Goal: Task Accomplishment & Management: Use online tool/utility

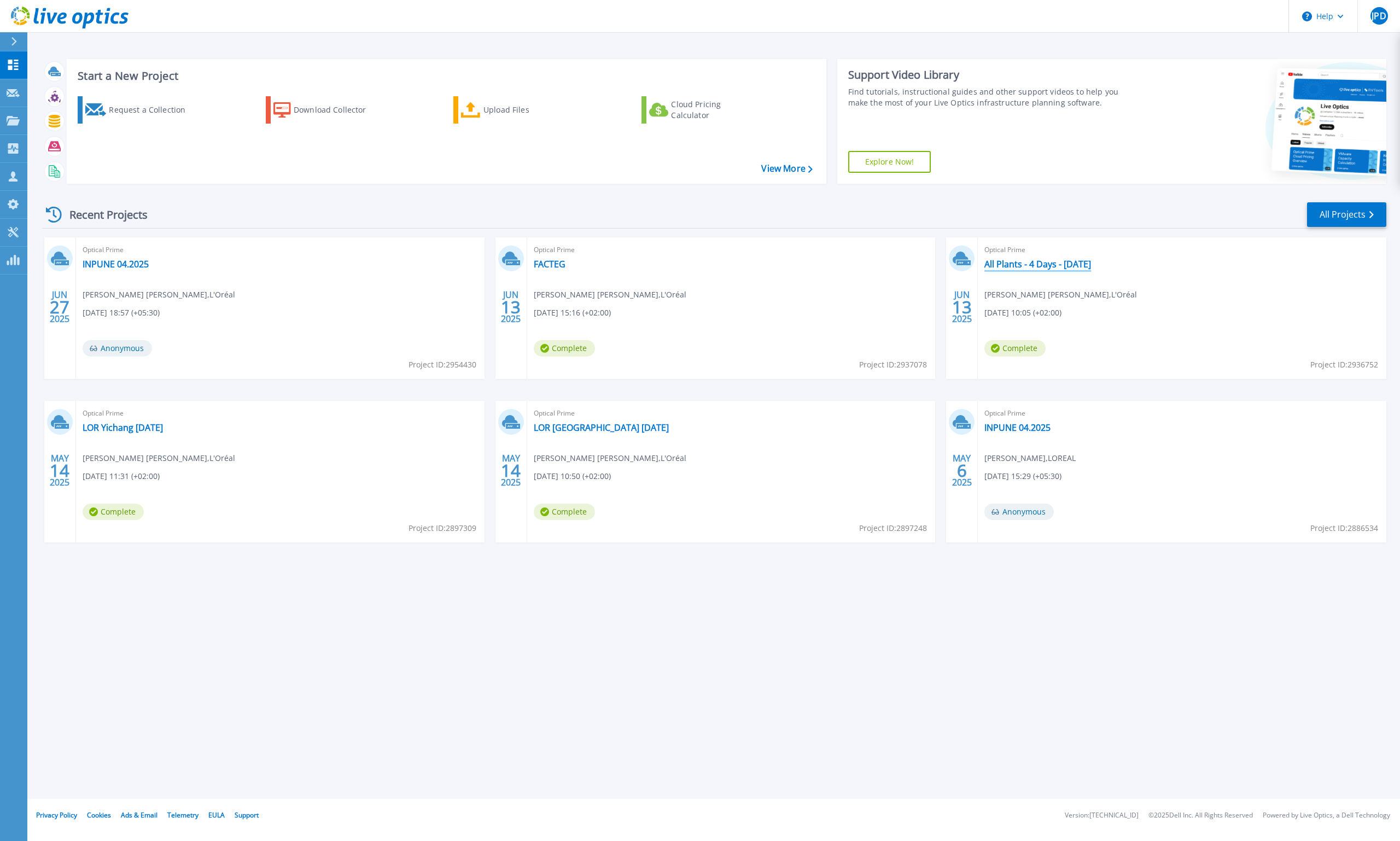
click at [1074, 266] on link "All Plants - 4 Days - [DATE]" at bounding box center [1038, 264] width 107 height 11
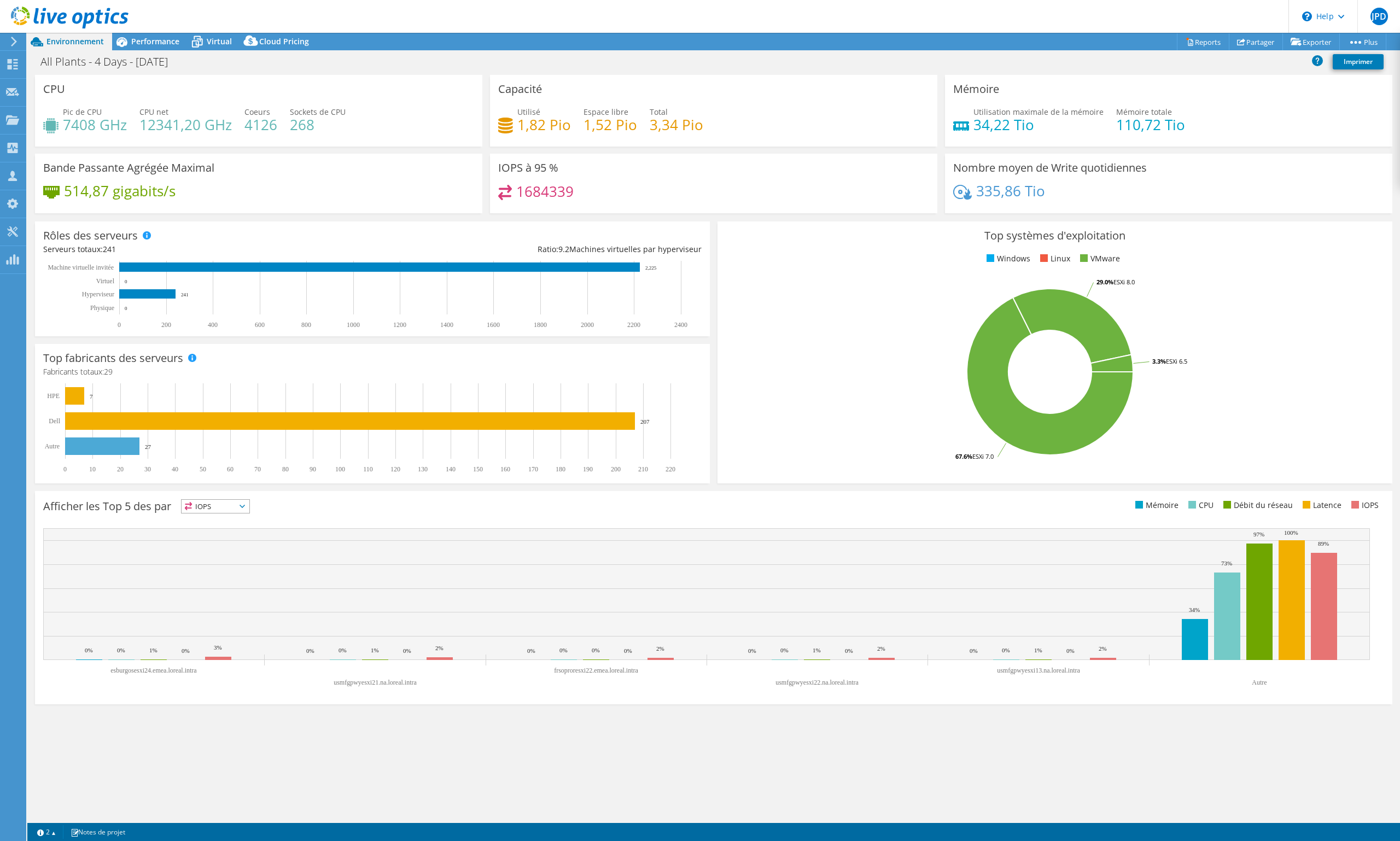
select select "USD"
select select "EUFrankfurt"
select select "EUR"
click at [1324, 60] on link "Copier" at bounding box center [1340, 62] width 104 height 23
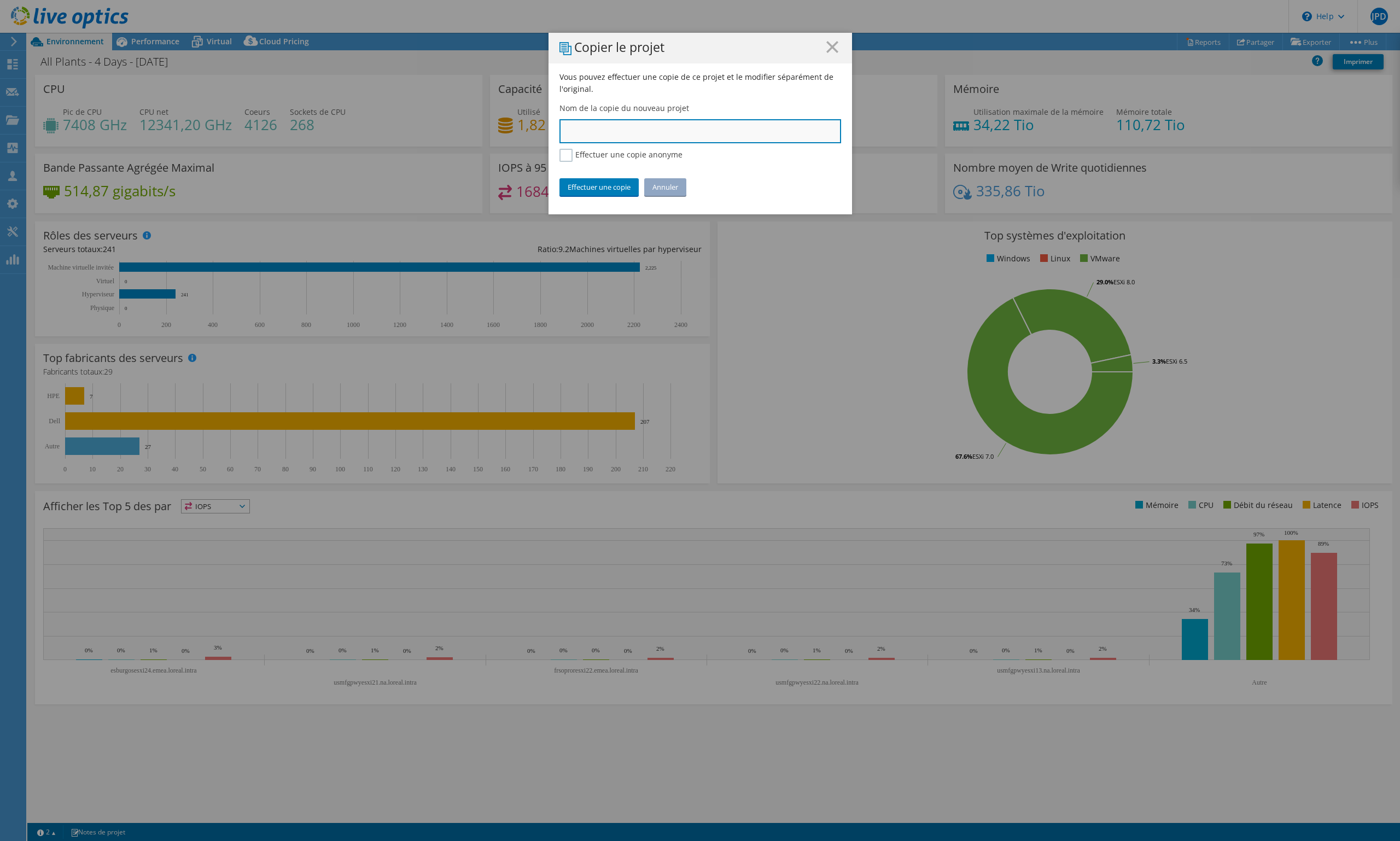
click at [585, 131] on input "text" at bounding box center [700, 131] width 282 height 24
click at [585, 130] on input "text" at bounding box center [700, 131] width 282 height 24
type input "LOR - All Plants -"
drag, startPoint x: 650, startPoint y: 135, endPoint x: 510, endPoint y: 131, distance: 140.1
click at [510, 131] on div "Copier le projet Vous pouvez effectuer une copie de ce projet et le modifier sé…" at bounding box center [700, 420] width 1400 height 776
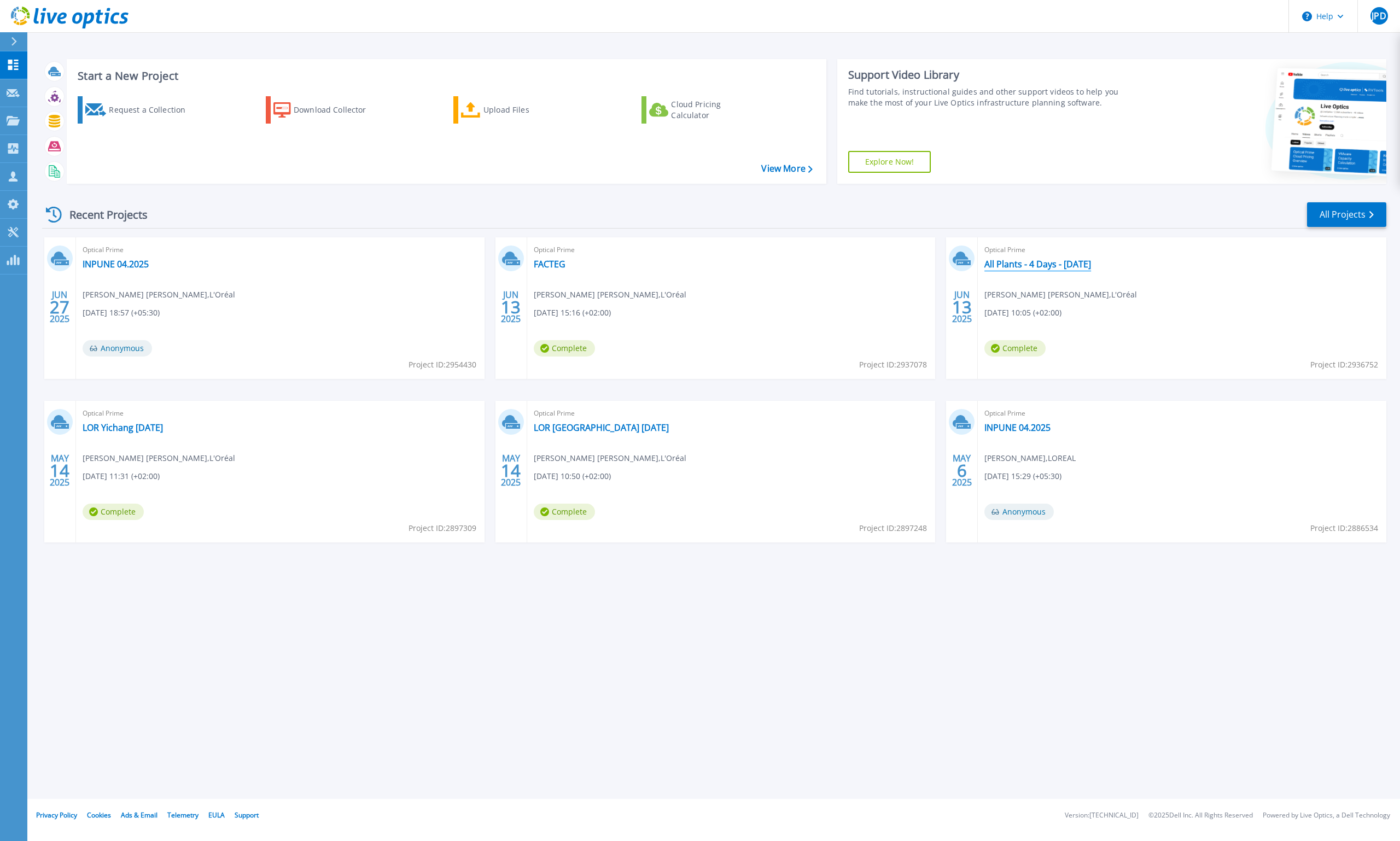
click at [1082, 268] on link "All Plants - 4 Days - [DATE]" at bounding box center [1038, 264] width 107 height 11
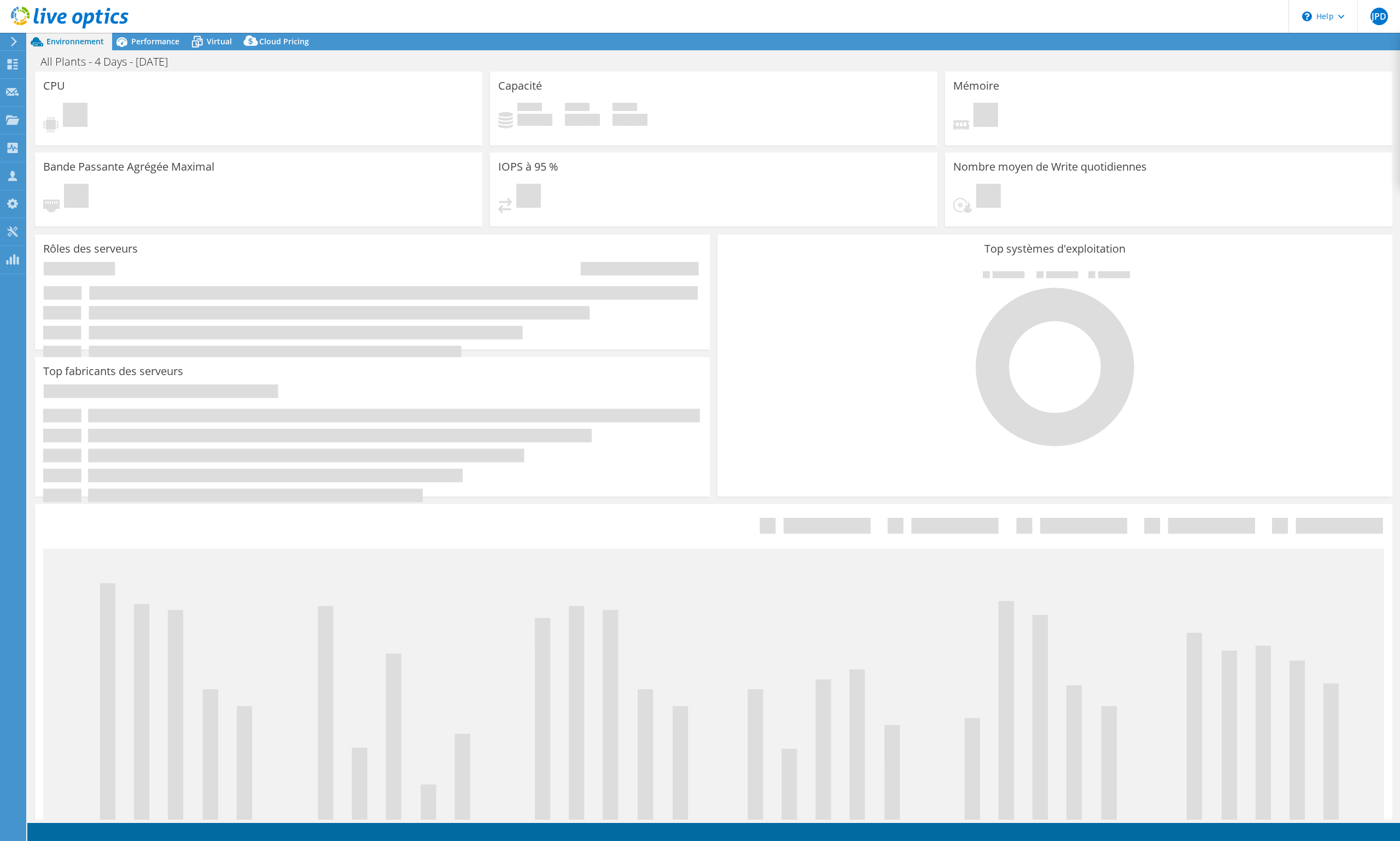
select select "EUFrankfurt"
select select "EUR"
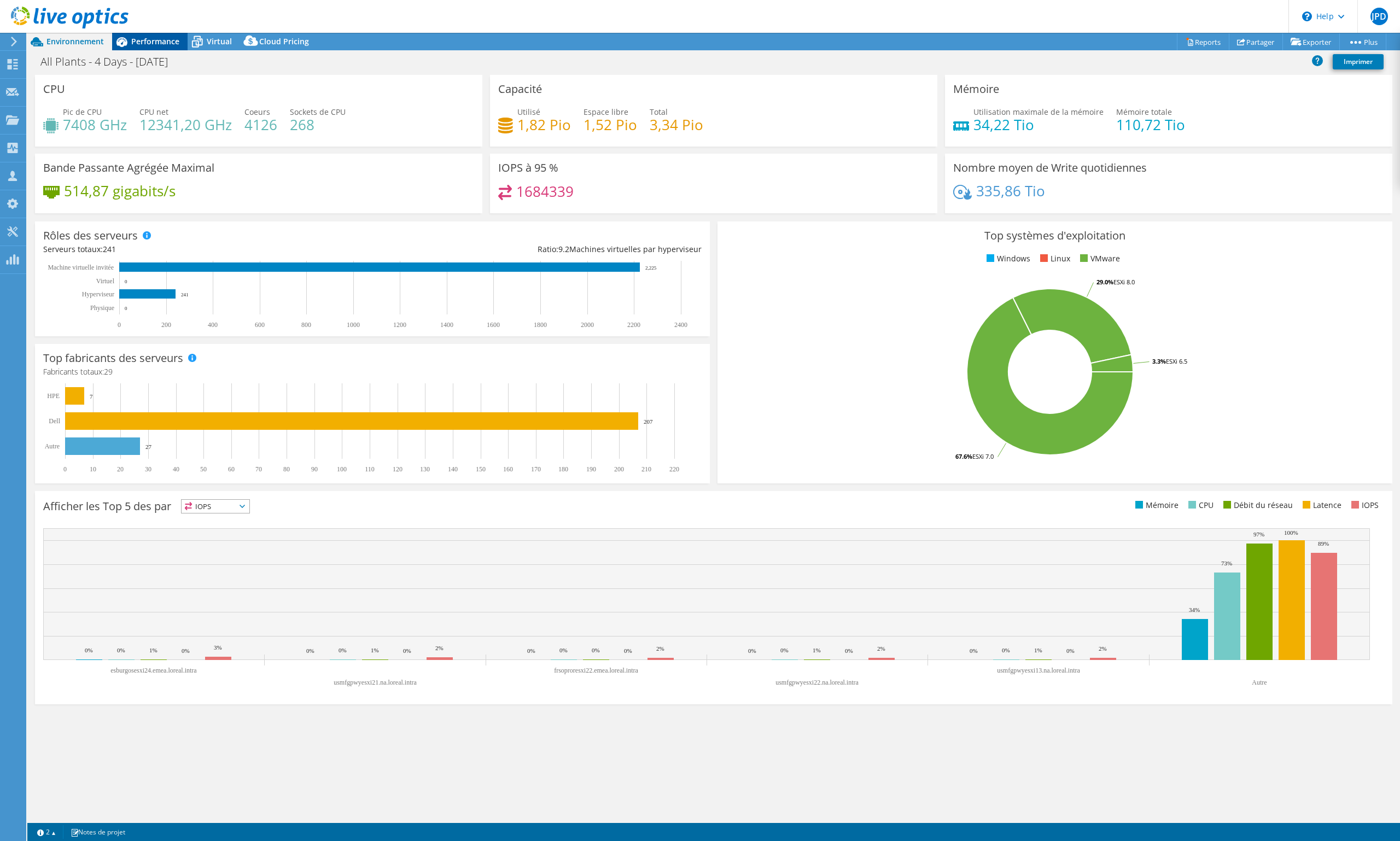
drag, startPoint x: 0, startPoint y: 0, endPoint x: 158, endPoint y: 38, distance: 162.5
click at [158, 38] on span "Performance" at bounding box center [155, 41] width 48 height 11
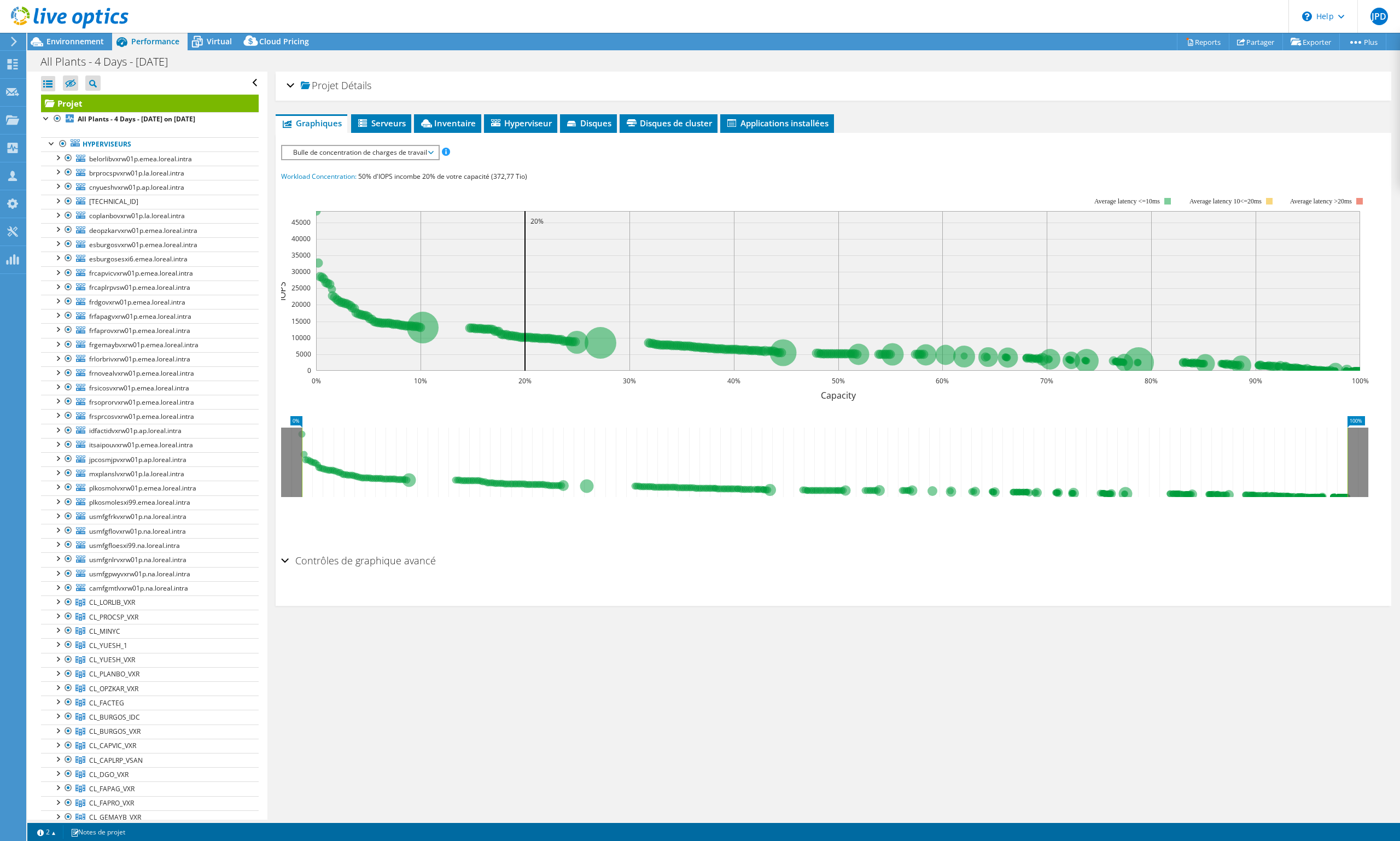
click at [291, 85] on div "Projet Détails" at bounding box center [833, 86] width 1094 height 24
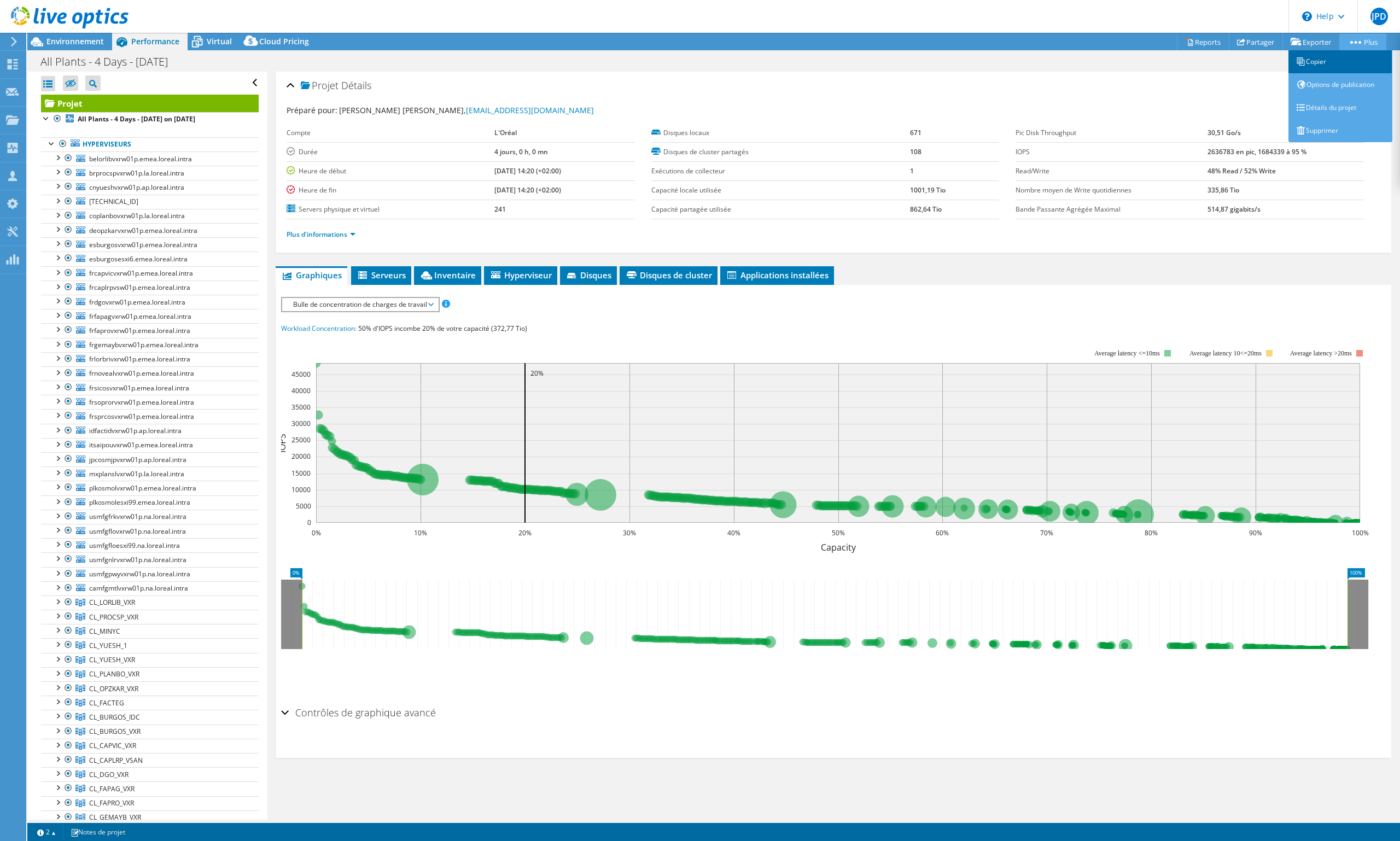
click at [1338, 61] on link "Copier" at bounding box center [1340, 62] width 104 height 23
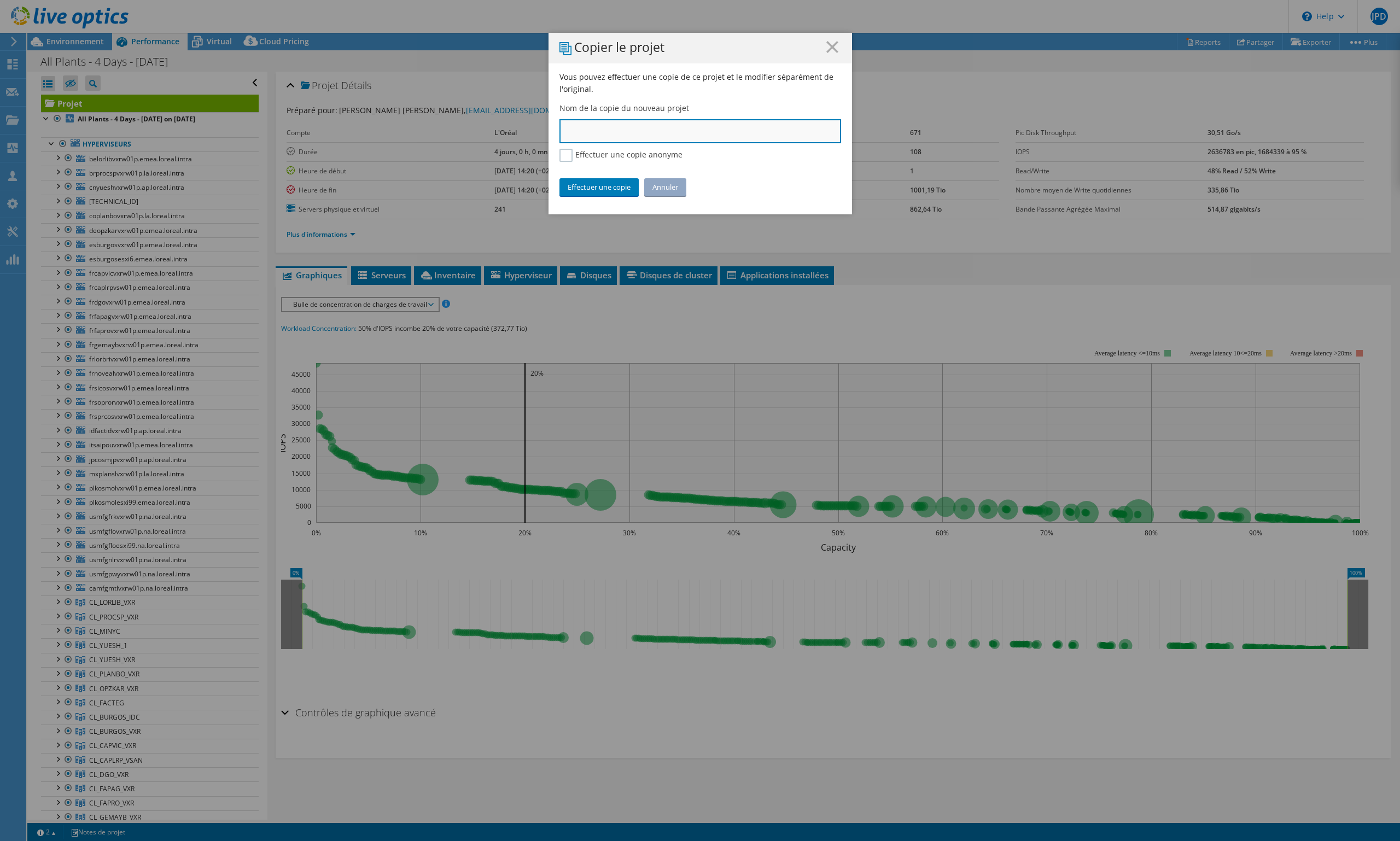
click at [582, 132] on input "text" at bounding box center [700, 131] width 282 height 24
paste input "to discuss how you’d like to manage Global Deployment, ordering portal, remote …"
type input "to discuss how you’d like to manage Global Deployment, ordering portal, remote …"
click at [614, 133] on input "LOR All Plants 202506" at bounding box center [700, 131] width 282 height 24
click at [577, 132] on input "LOR All Plants - 202506" at bounding box center [700, 131] width 282 height 24
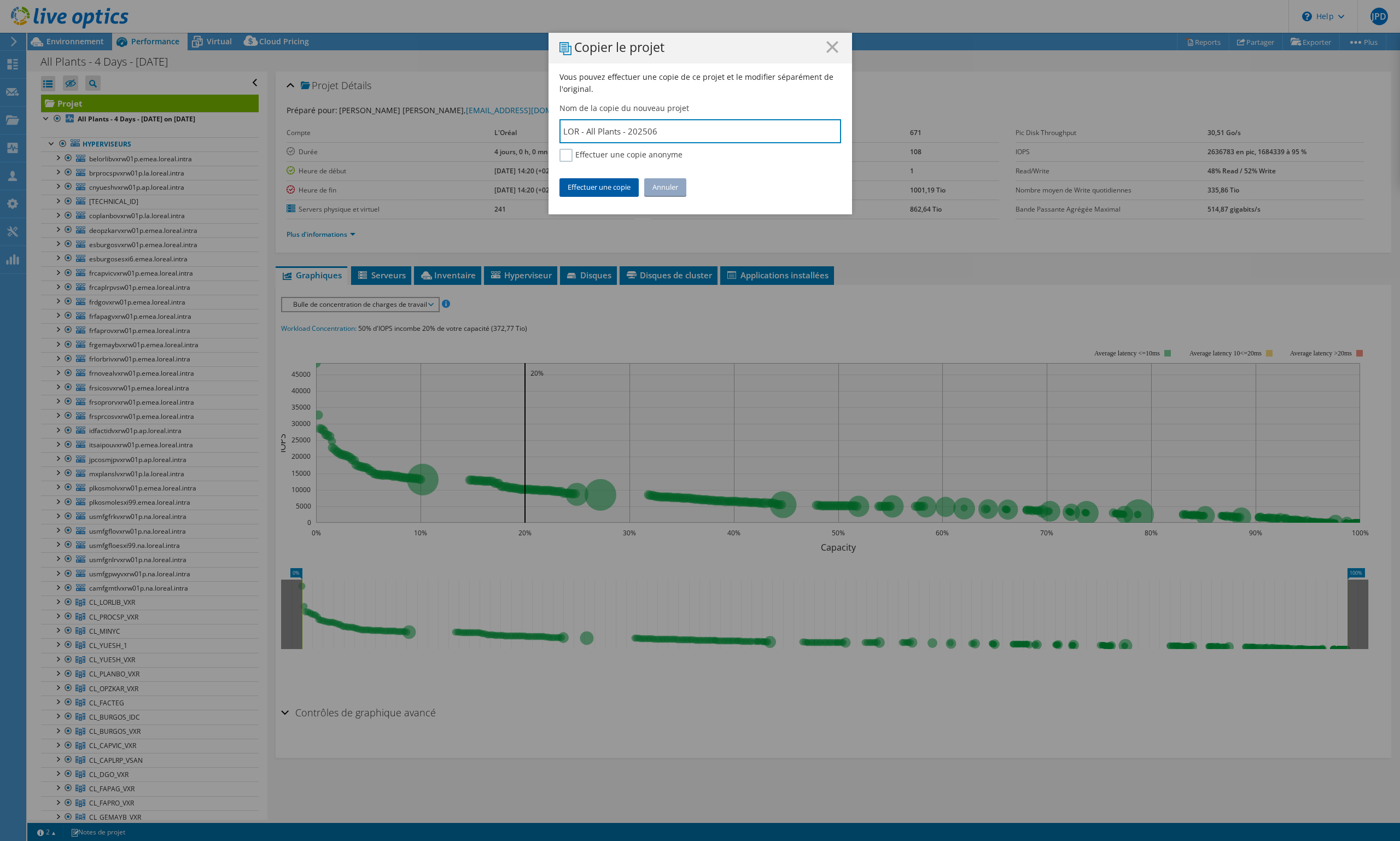
type input "LOR - All Plants - 202506"
click at [610, 187] on link "Effectuer une copie" at bounding box center [599, 186] width 80 height 17
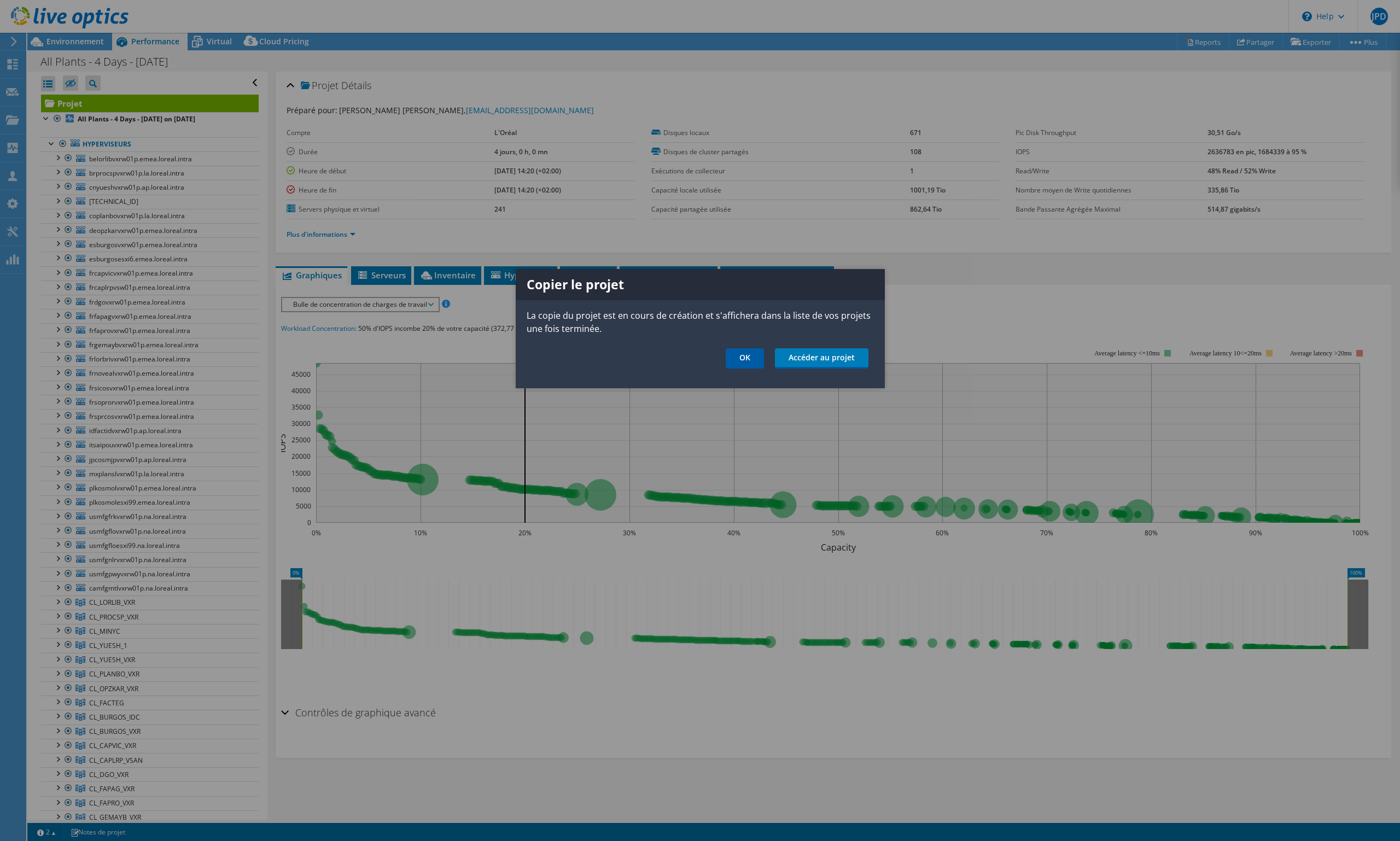
click at [743, 362] on link "OK" at bounding box center [745, 358] width 39 height 21
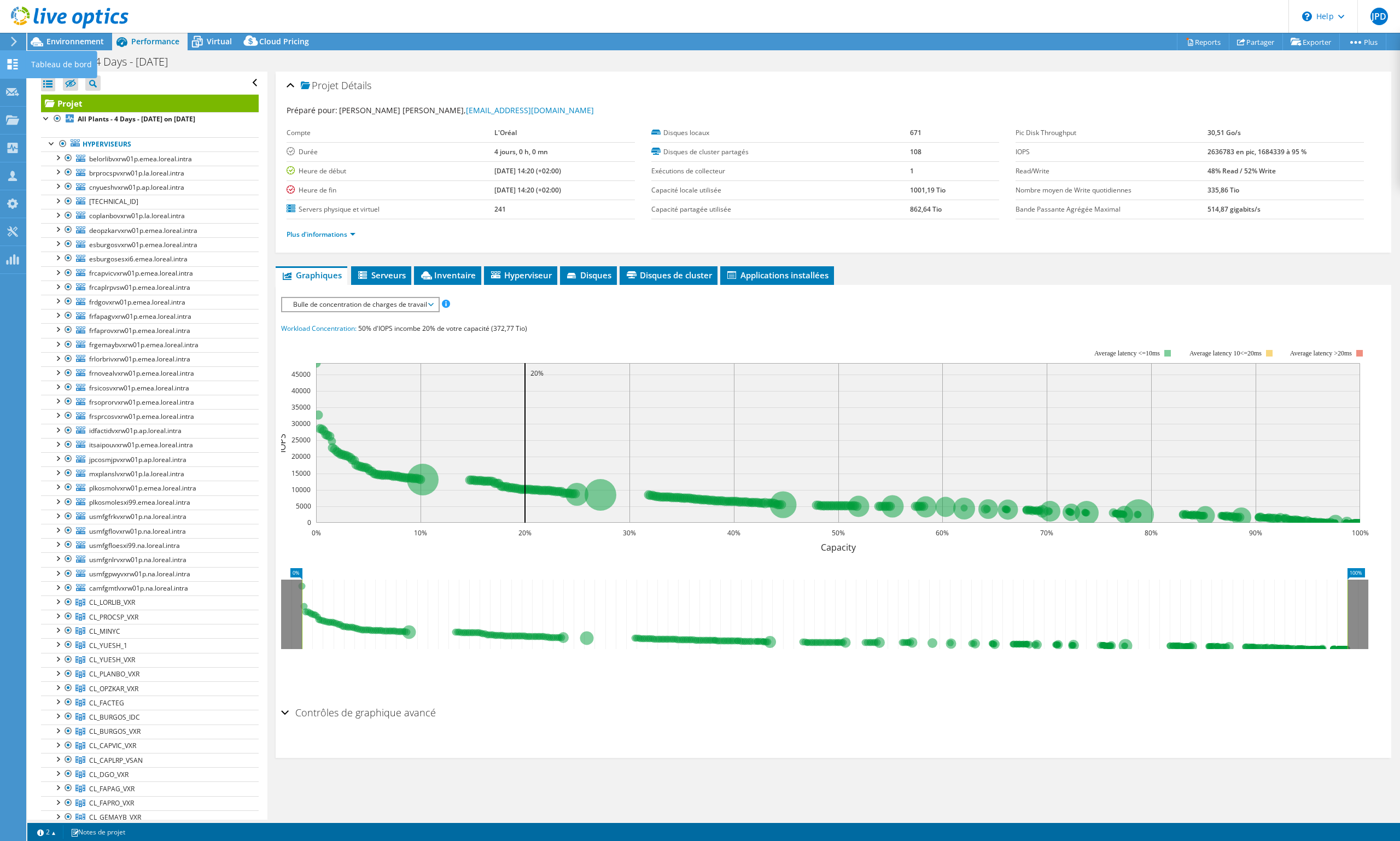
click at [16, 60] on icon at bounding box center [12, 64] width 13 height 11
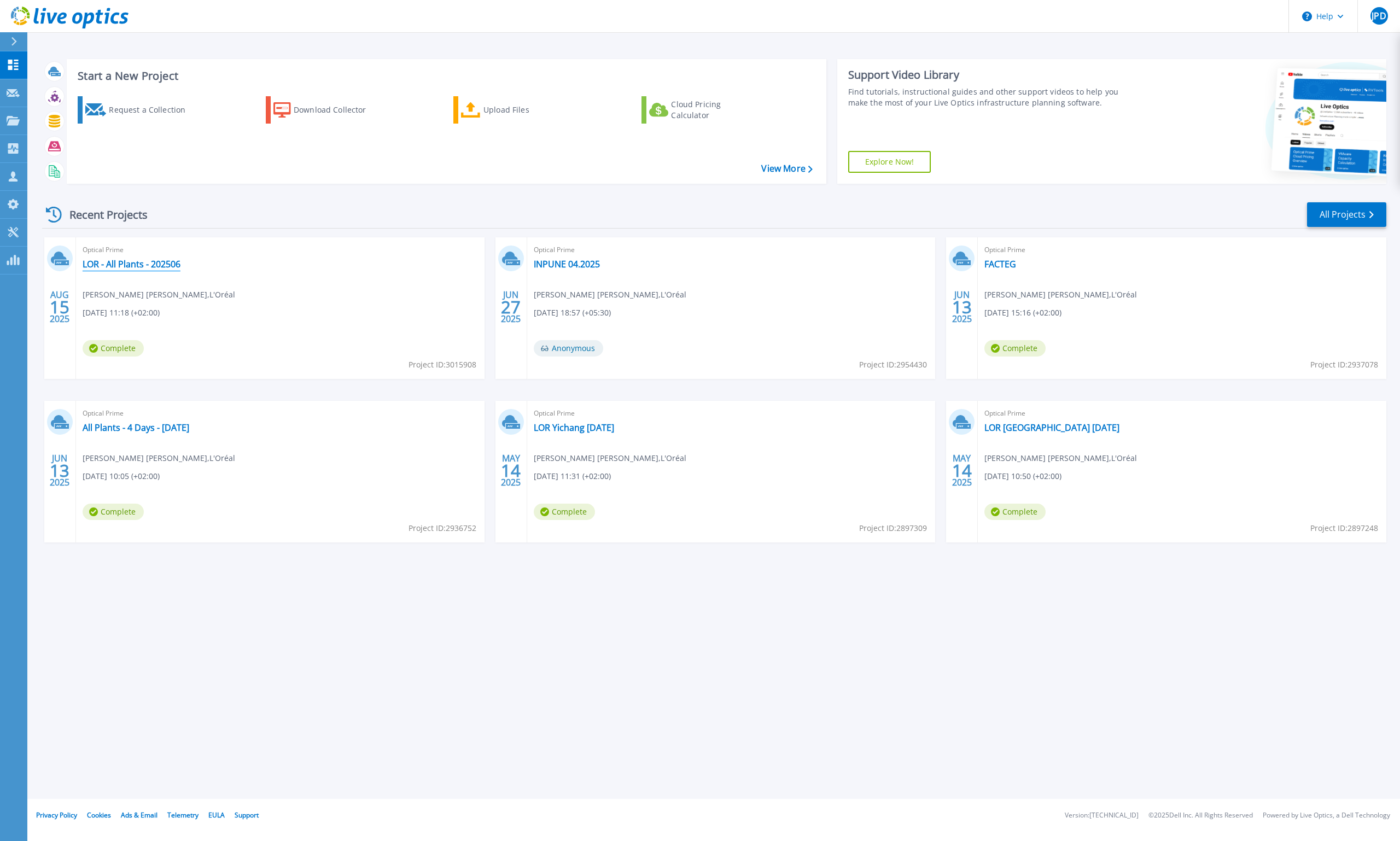
click at [154, 264] on link "LOR - All Plants - 202506" at bounding box center [131, 264] width 98 height 11
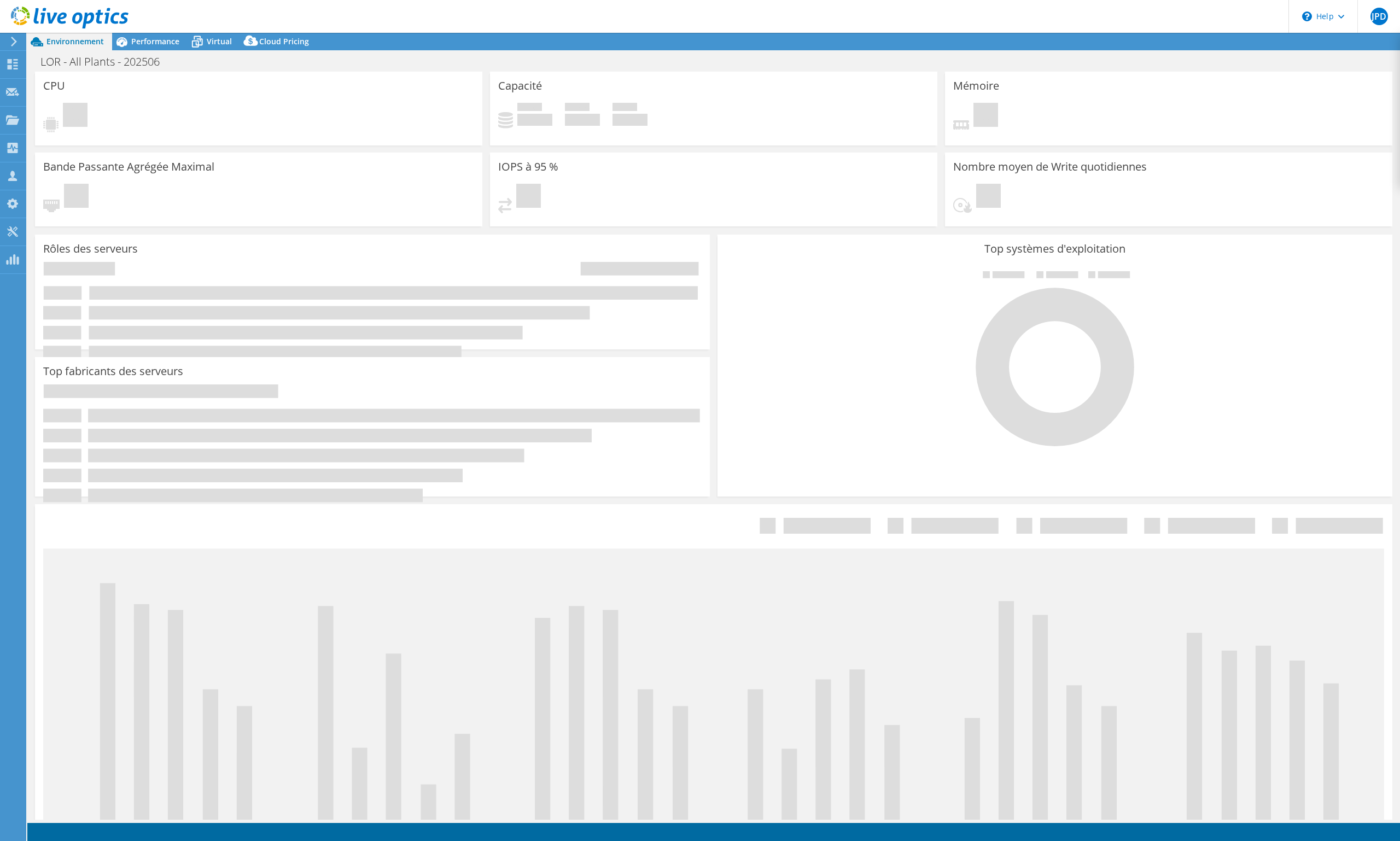
select select "USD"
